Goal: Transaction & Acquisition: Purchase product/service

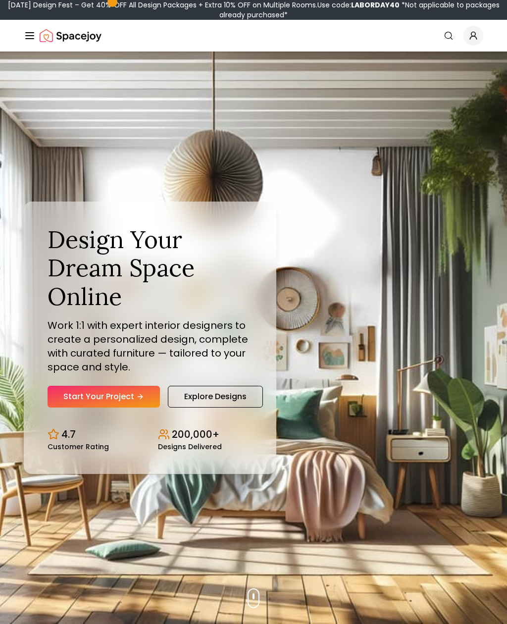
click at [105, 408] on link "Start Your Project" at bounding box center [104, 397] width 112 height 22
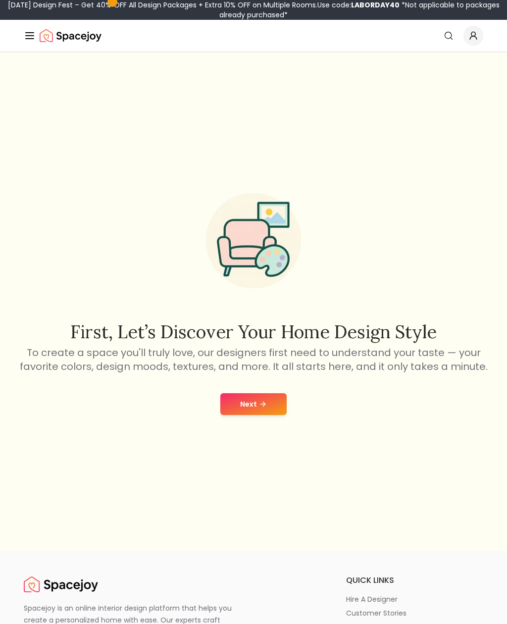
click at [246, 415] on button "Next" at bounding box center [253, 404] width 66 height 22
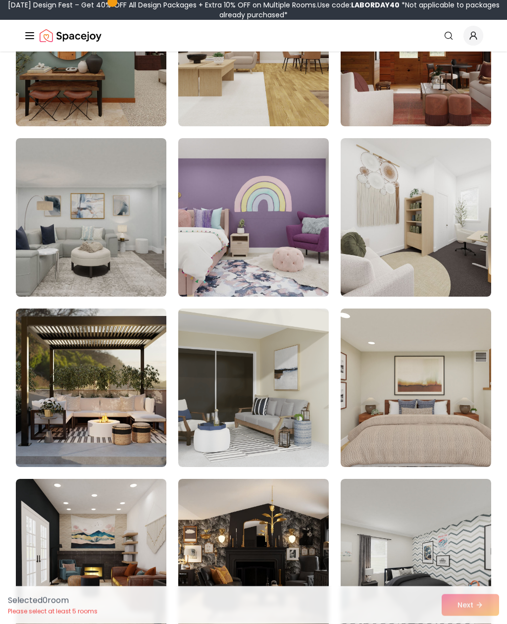
scroll to position [3757, 0]
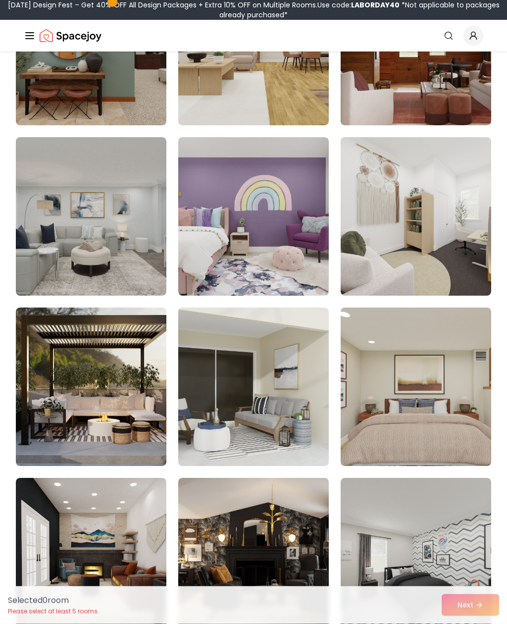
click at [77, 344] on img at bounding box center [91, 387] width 151 height 159
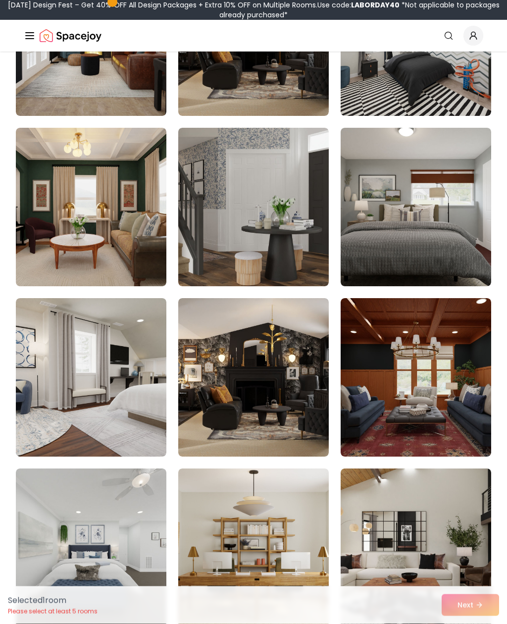
scroll to position [4279, 0]
click at [292, 401] on img at bounding box center [253, 377] width 151 height 159
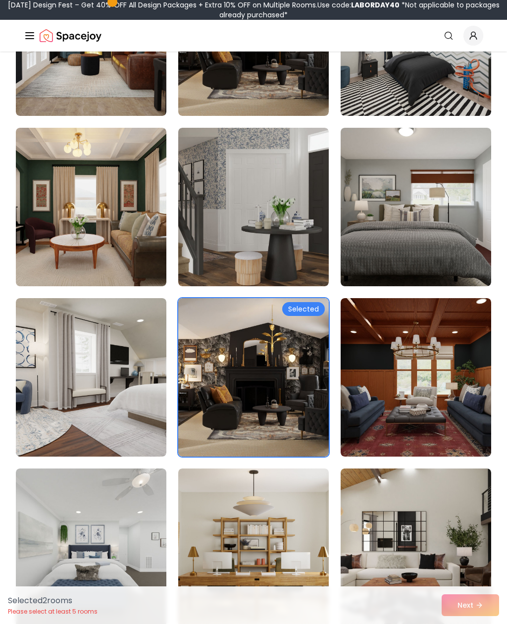
click at [380, 411] on img at bounding box center [416, 377] width 151 height 159
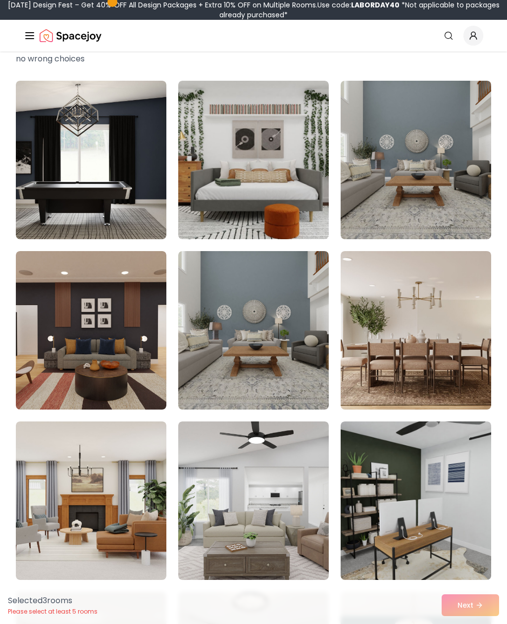
scroll to position [65, 0]
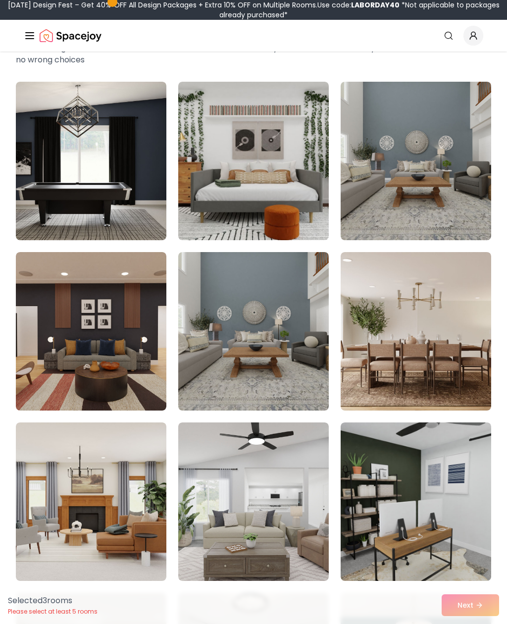
click at [211, 202] on img at bounding box center [253, 161] width 151 height 159
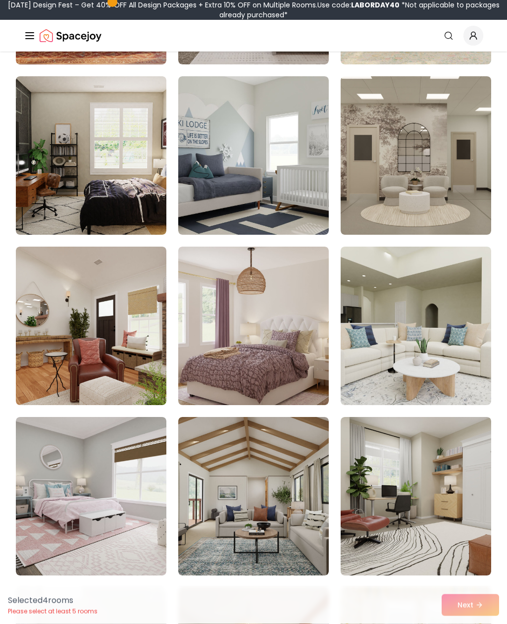
scroll to position [1604, 0]
click at [66, 286] on img at bounding box center [91, 326] width 151 height 159
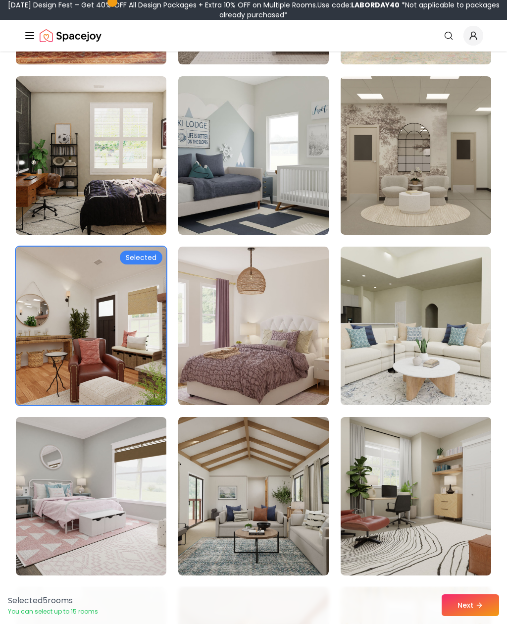
click at [458, 616] on button "Next" at bounding box center [470, 605] width 57 height 22
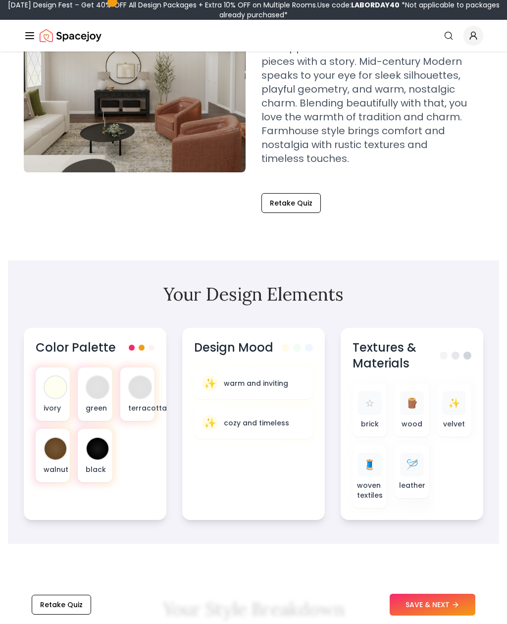
scroll to position [161, 0]
click at [130, 463] on div "ivory green terracotta walnut black" at bounding box center [95, 425] width 119 height 115
click at [142, 446] on div "ivory green terracotta walnut black" at bounding box center [95, 425] width 119 height 115
click at [131, 496] on div "Color Palette ivory green terracotta walnut black" at bounding box center [95, 424] width 143 height 192
click at [139, 400] on div "terracotta" at bounding box center [137, 394] width 34 height 53
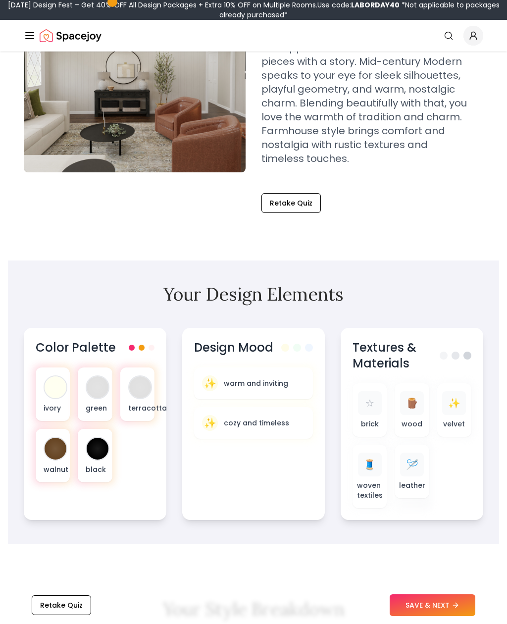
click at [134, 463] on div "ivory green terracotta walnut black" at bounding box center [95, 425] width 119 height 115
click at [421, 616] on button "SAVE & NEXT" at bounding box center [433, 605] width 86 height 22
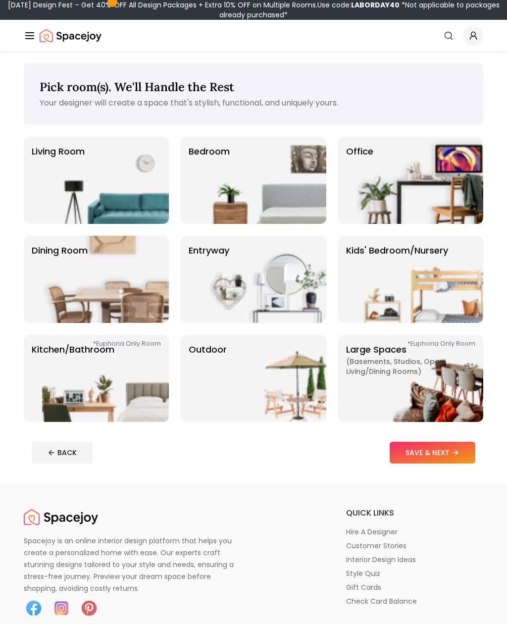
click at [211, 174] on img at bounding box center [263, 180] width 127 height 87
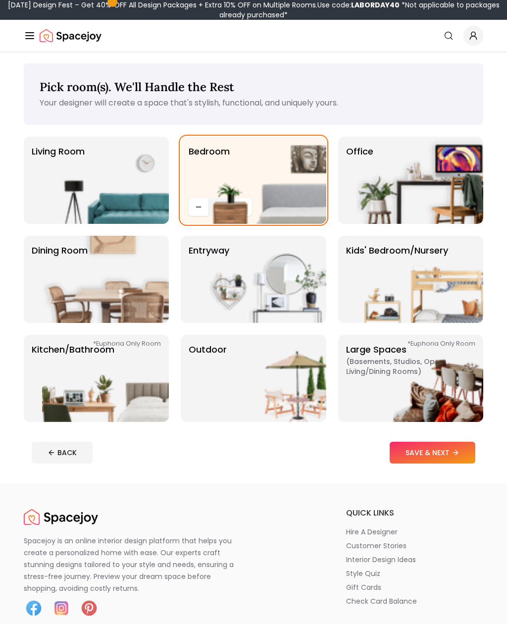
click at [399, 207] on img at bounding box center [420, 180] width 127 height 87
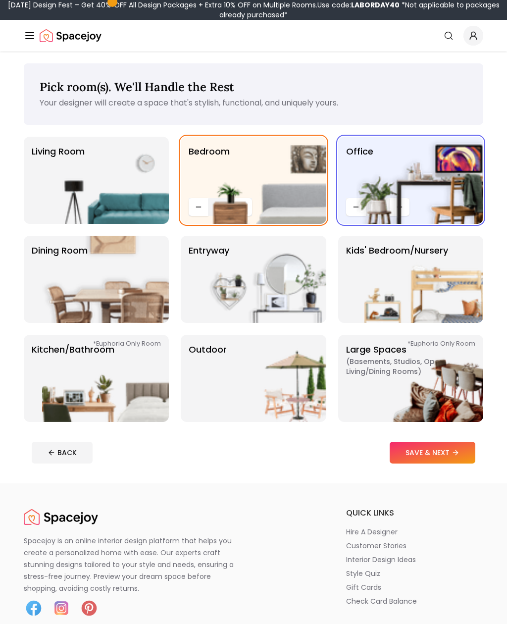
click at [90, 175] on img at bounding box center [105, 180] width 127 height 87
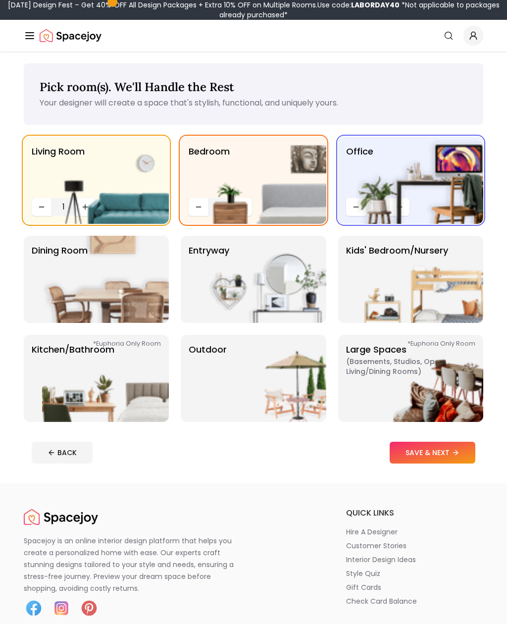
click at [419, 452] on button "SAVE & NEXT" at bounding box center [433, 453] width 86 height 22
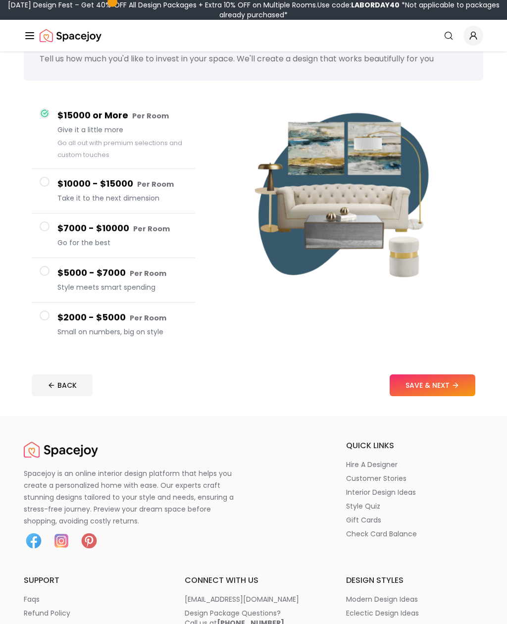
click at [127, 329] on span "Small on numbers, big on style" at bounding box center [122, 332] width 130 height 10
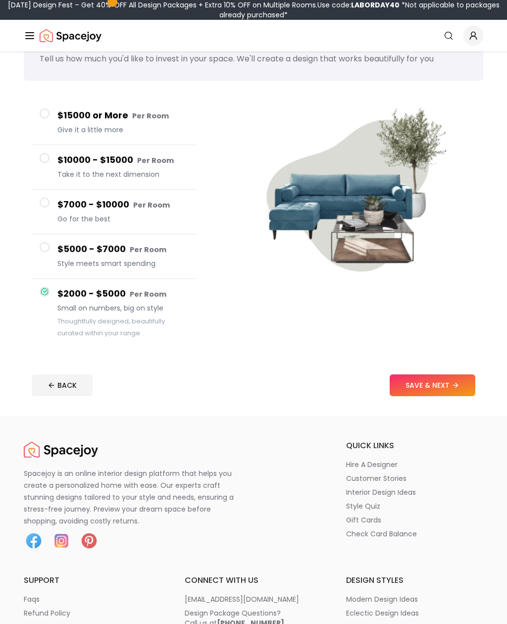
click at [63, 115] on h4 "$15000 or More Per Room" at bounding box center [122, 115] width 130 height 14
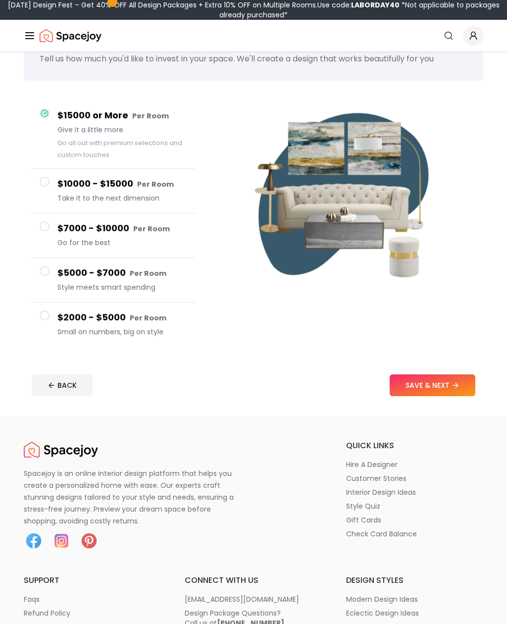
click at [110, 321] on h4 "$2000 - $5000 Per Room" at bounding box center [122, 318] width 130 height 14
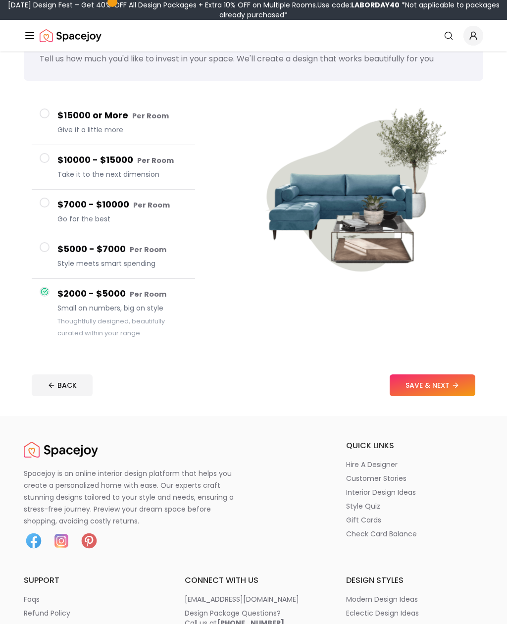
click at [81, 268] on span "Style meets smart spending" at bounding box center [122, 264] width 130 height 10
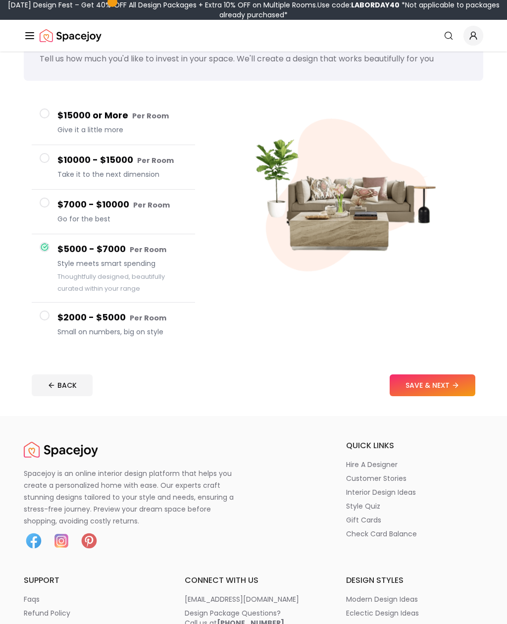
click at [98, 311] on h4 "$2000 - $5000 Per Room" at bounding box center [122, 318] width 130 height 14
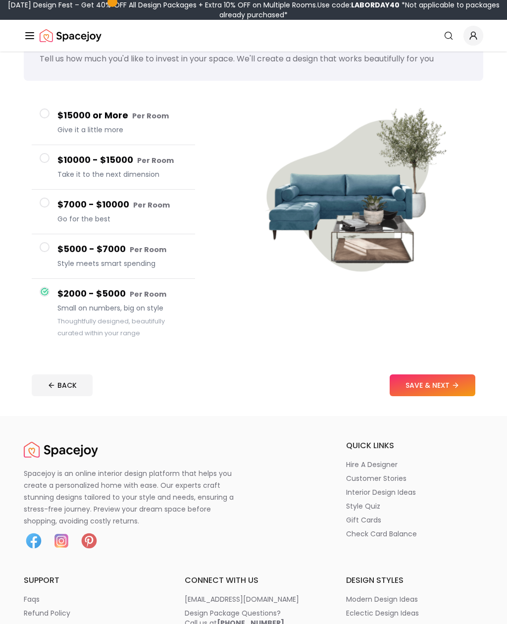
click at [415, 395] on button "SAVE & NEXT" at bounding box center [433, 385] width 86 height 22
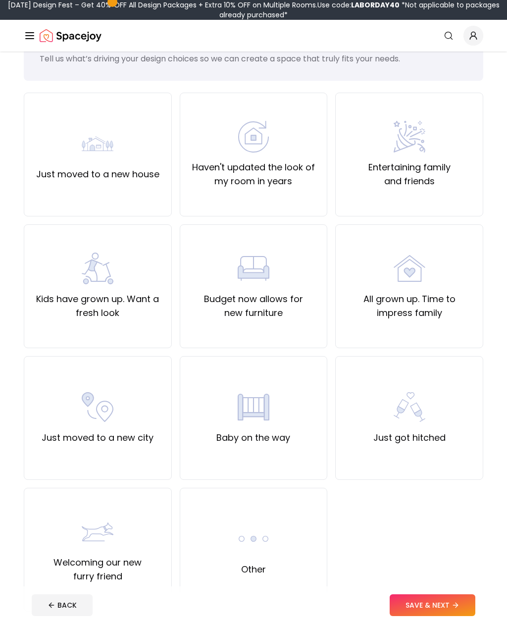
click at [102, 140] on img at bounding box center [98, 144] width 32 height 32
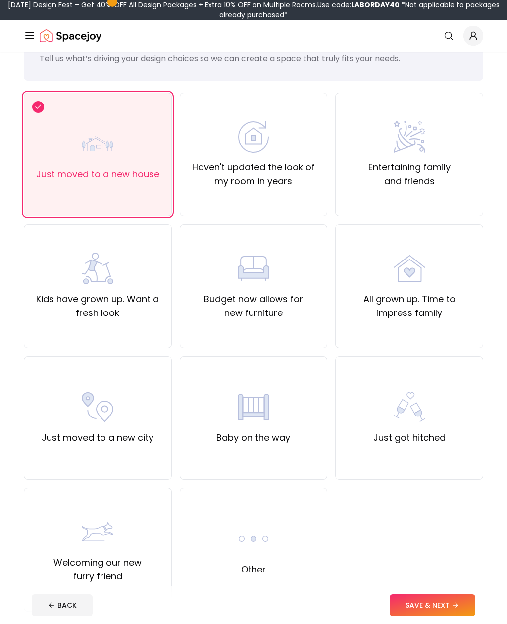
click at [413, 616] on button "SAVE & NEXT" at bounding box center [433, 605] width 86 height 22
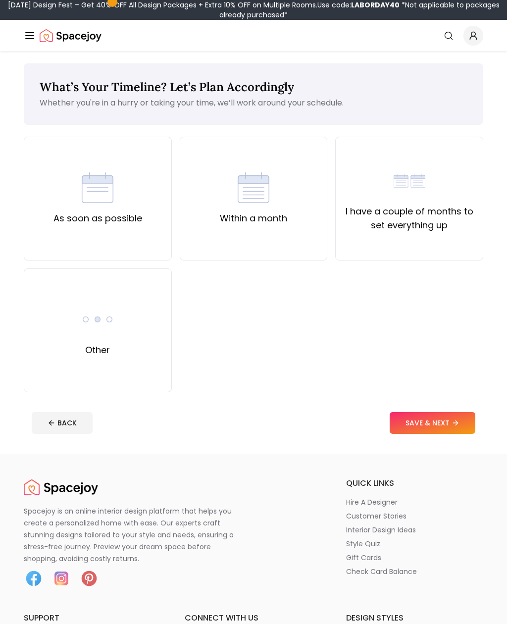
scroll to position [24, 0]
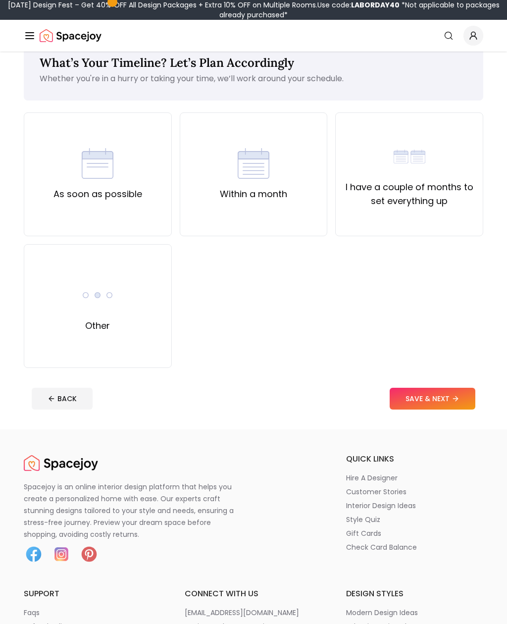
click at [98, 163] on img at bounding box center [98, 164] width 32 height 32
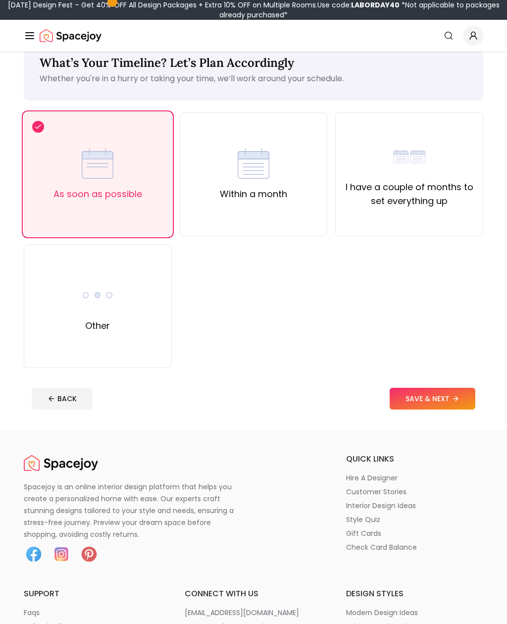
click at [223, 213] on div "Within a month" at bounding box center [254, 174] width 148 height 124
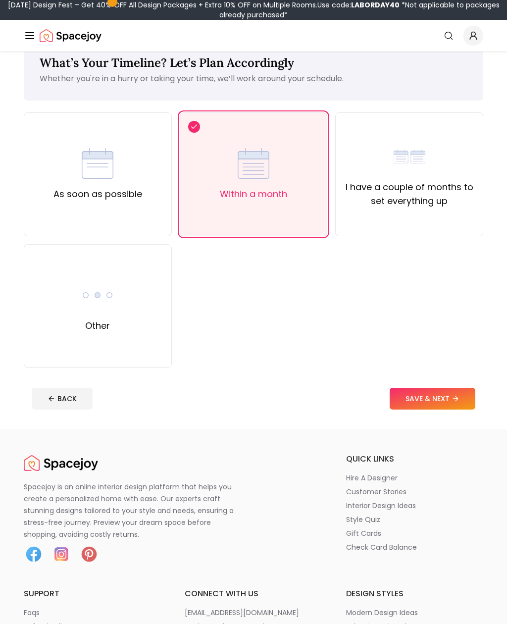
click at [403, 401] on button "SAVE & NEXT" at bounding box center [433, 399] width 86 height 22
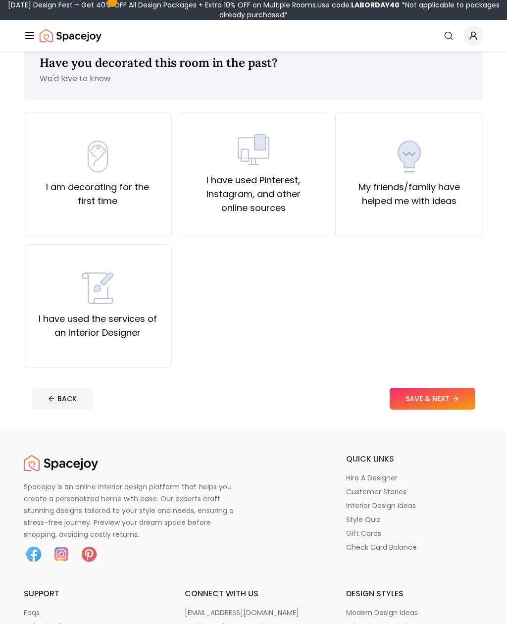
click at [210, 219] on div "I have used Pinterest, Instagram, and other online sources" at bounding box center [254, 174] width 148 height 124
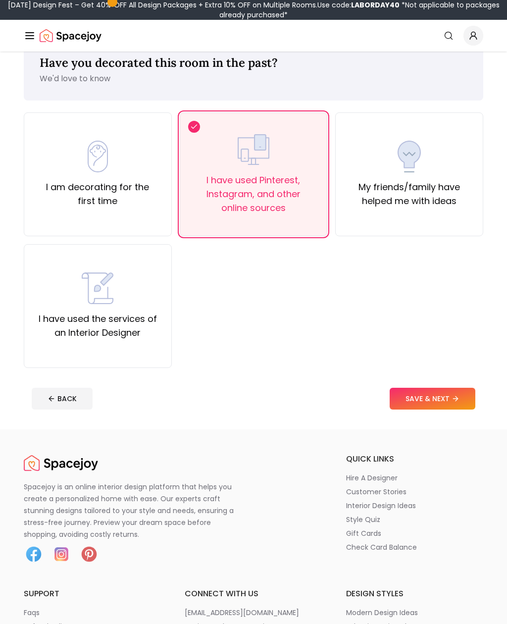
click at [406, 409] on button "SAVE & NEXT" at bounding box center [433, 399] width 86 height 22
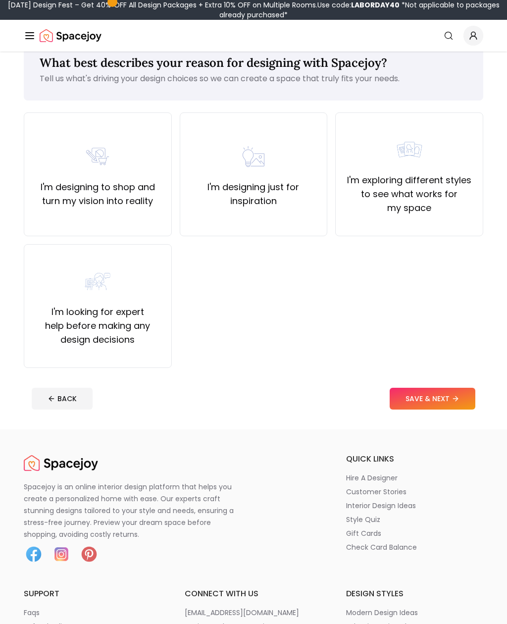
click at [208, 219] on div "I'm designing just for inspiration" at bounding box center [254, 174] width 148 height 124
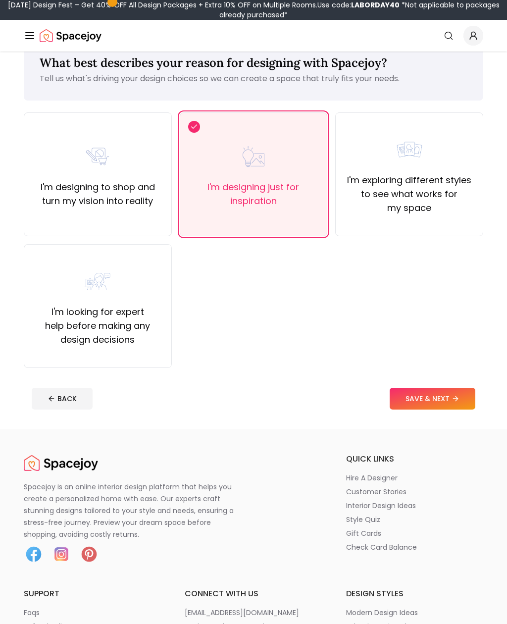
click at [404, 398] on button "SAVE & NEXT" at bounding box center [433, 399] width 86 height 22
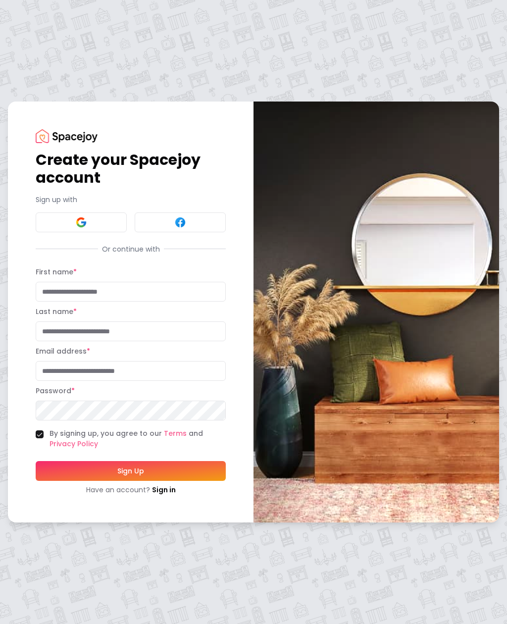
click at [108, 223] on button at bounding box center [81, 222] width 91 height 20
